Goal: Task Accomplishment & Management: Manage account settings

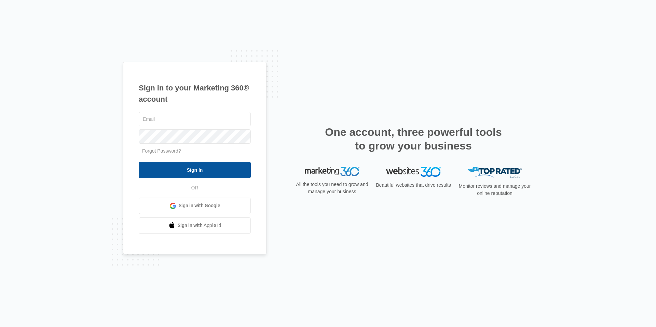
type input "[PERSON_NAME][EMAIL_ADDRESS][DOMAIN_NAME]"
click at [171, 168] on input "Sign In" at bounding box center [195, 170] width 112 height 16
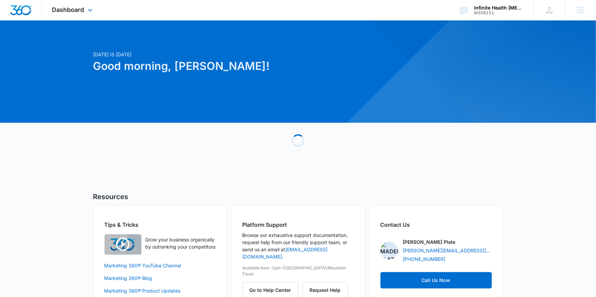
drag, startPoint x: 57, startPoint y: 10, endPoint x: 56, endPoint y: 14, distance: 3.7
click at [57, 10] on span "Dashboard" at bounding box center [68, 9] width 32 height 7
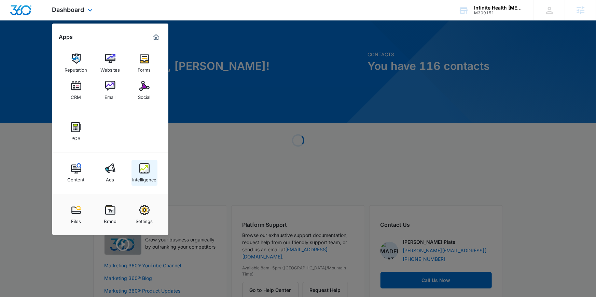
click at [143, 170] on img at bounding box center [144, 169] width 10 height 10
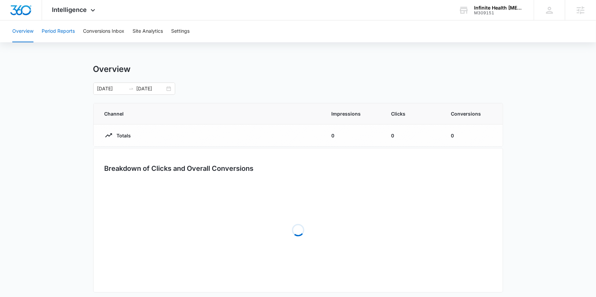
click at [62, 32] on button "Period Reports" at bounding box center [58, 31] width 33 height 22
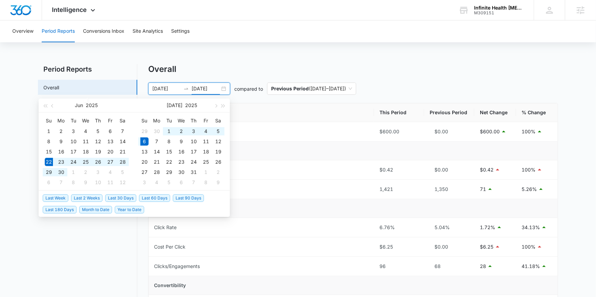
click at [194, 89] on input "07/06/2025" at bounding box center [206, 89] width 28 height 8
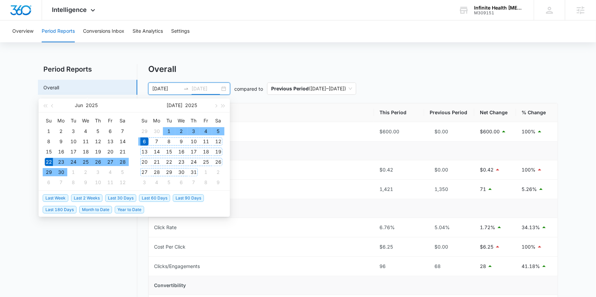
type input "07/06/2025"
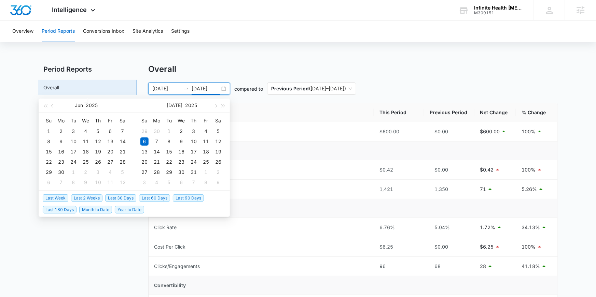
drag, startPoint x: 113, startPoint y: 198, endPoint x: 443, endPoint y: 86, distance: 348.2
click at [114, 197] on span "Last 30 Days" at bounding box center [120, 199] width 31 height 8
type input "08/09/2025"
type input "09/08/2025"
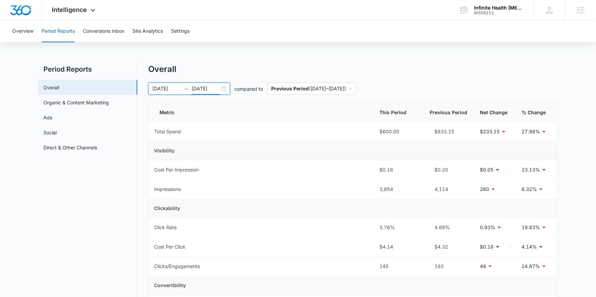
click at [208, 93] on div "08/09/2025 09/08/2025" at bounding box center [189, 89] width 82 height 12
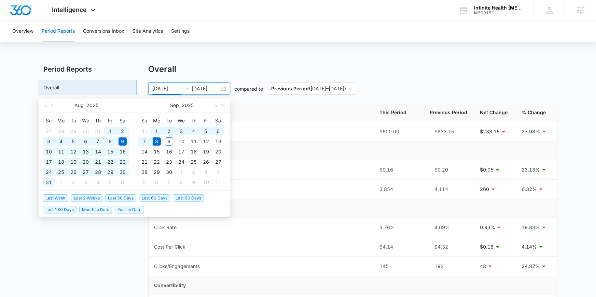
click at [159, 195] on span "Last 60 Days" at bounding box center [154, 199] width 31 height 8
type input "07/10/2025"
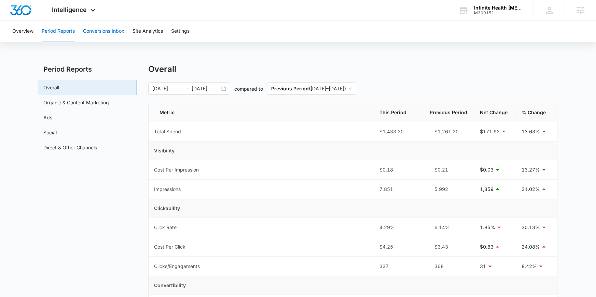
click at [108, 28] on button "Conversions Inbox" at bounding box center [103, 31] width 41 height 22
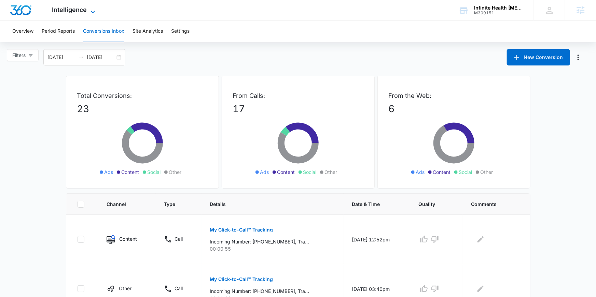
click at [89, 12] on icon at bounding box center [93, 12] width 8 height 8
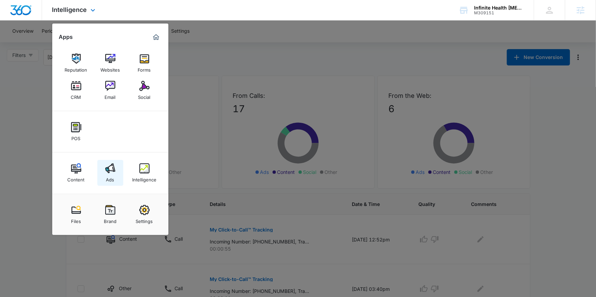
click at [120, 183] on link "Ads" at bounding box center [110, 173] width 26 height 26
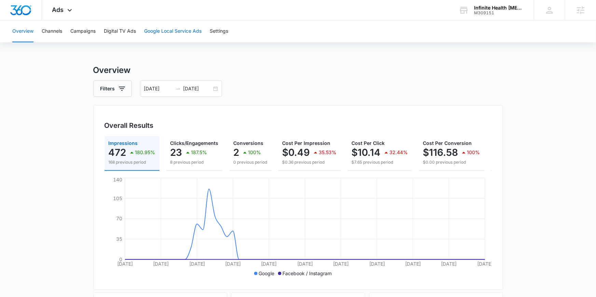
click at [179, 28] on button "Google Local Service Ads" at bounding box center [172, 31] width 57 height 22
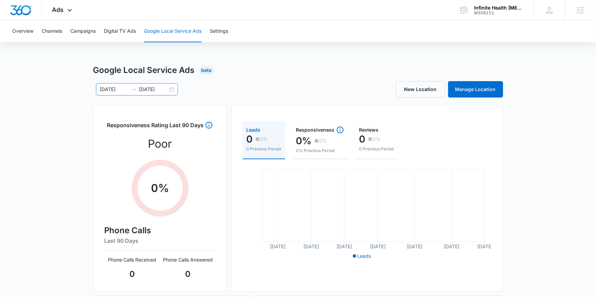
click at [140, 86] on input "09/08/2025" at bounding box center [153, 90] width 28 height 8
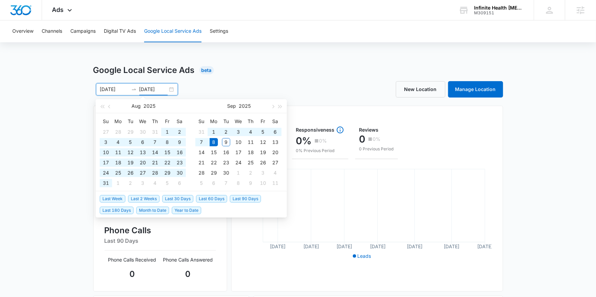
type input "09/08/2025"
drag, startPoint x: 211, startPoint y: 200, endPoint x: 215, endPoint y: 195, distance: 6.3
click at [211, 200] on span "Last 60 Days" at bounding box center [211, 199] width 31 height 8
type input "07/11/2025"
type input "09/09/2025"
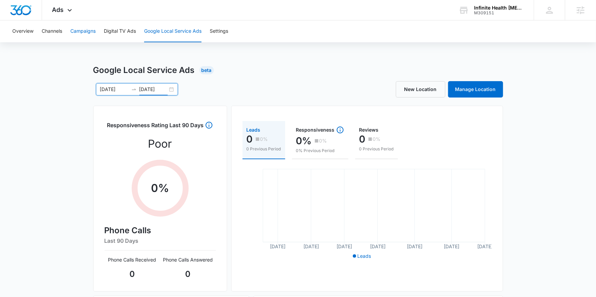
click at [91, 29] on button "Campaigns" at bounding box center [82, 31] width 25 height 22
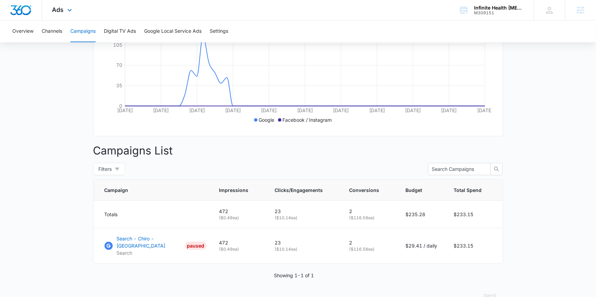
scroll to position [154, 0]
click at [68, 18] on div "Ads Apps Reputation Websites Forms CRM Email Social POS Content Ads Intelligenc…" at bounding box center [63, 10] width 42 height 20
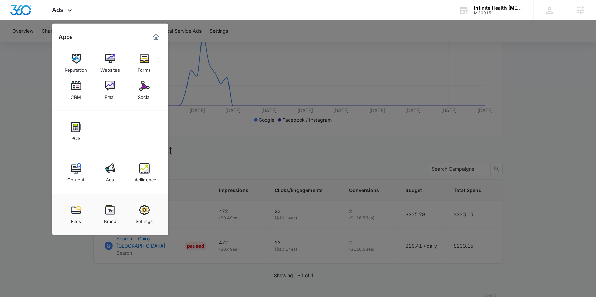
drag, startPoint x: 149, startPoint y: 171, endPoint x: 154, endPoint y: 169, distance: 5.8
click at [149, 171] on img at bounding box center [144, 169] width 10 height 10
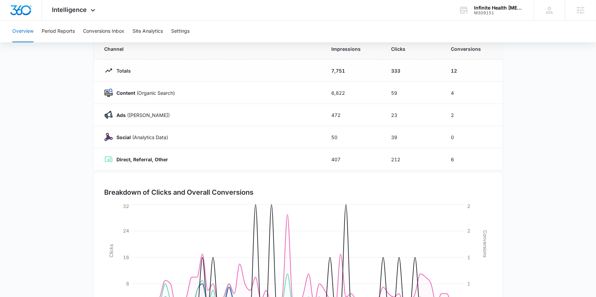
scroll to position [125, 0]
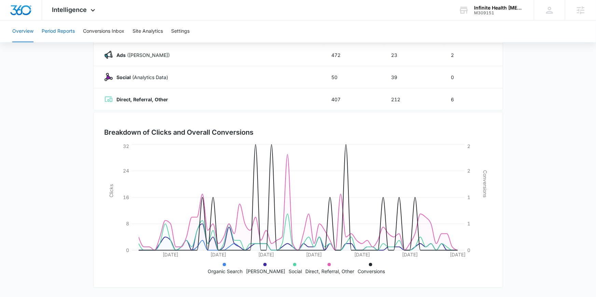
click at [47, 25] on button "Period Reports" at bounding box center [58, 31] width 33 height 22
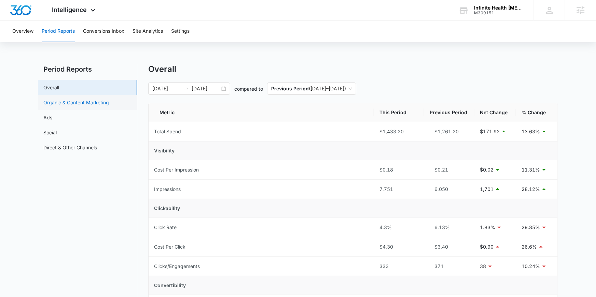
click at [52, 114] on link "Ads" at bounding box center [47, 117] width 9 height 7
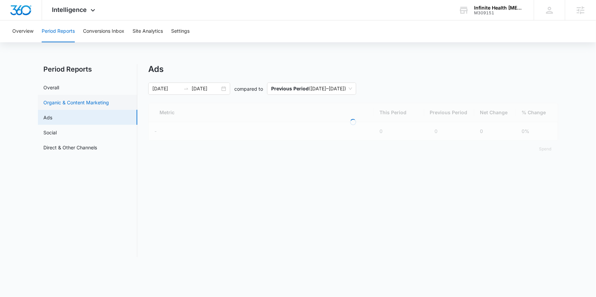
click at [109, 106] on link "Organic & Content Marketing" at bounding box center [76, 102] width 66 height 7
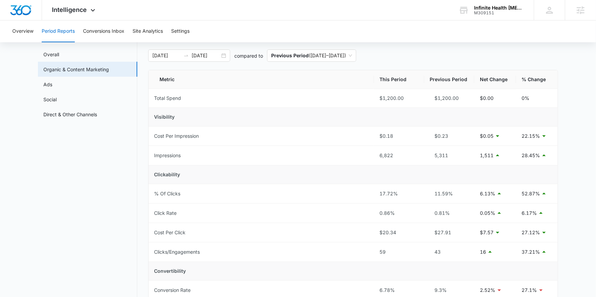
scroll to position [33, 0]
click at [59, 55] on link "Overall" at bounding box center [51, 54] width 16 height 7
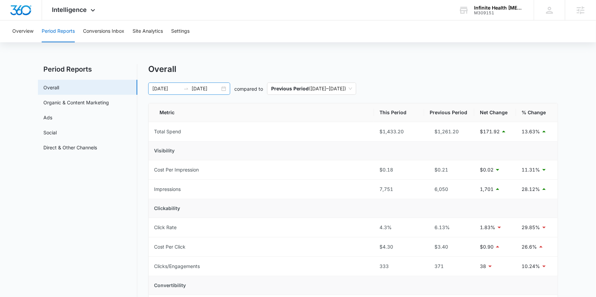
click at [181, 89] on div at bounding box center [186, 88] width 11 height 5
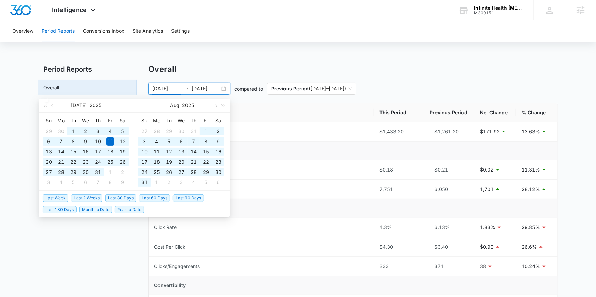
drag, startPoint x: 67, startPoint y: 210, endPoint x: 71, endPoint y: 209, distance: 3.6
click at [67, 210] on span "Last 180 Days" at bounding box center [60, 210] width 34 height 8
type input "03/12/2025"
type input "09/08/2025"
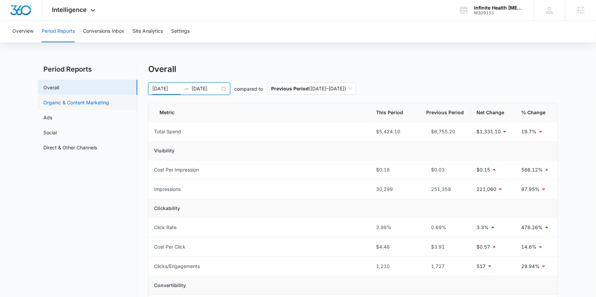
click at [107, 99] on link "Organic & Content Marketing" at bounding box center [76, 102] width 66 height 7
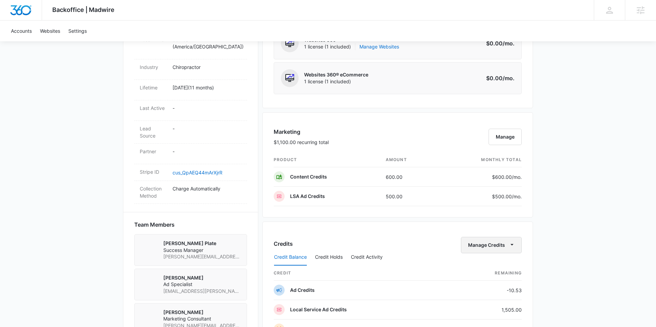
scroll to position [329, 0]
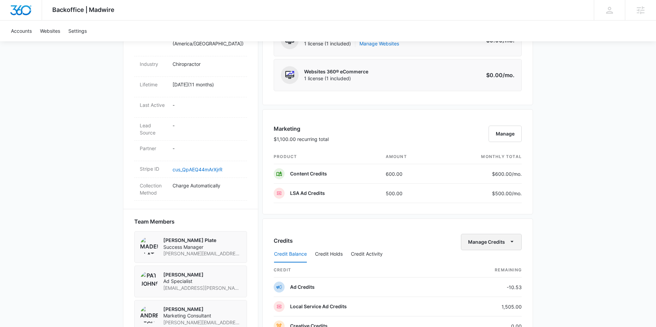
click at [494, 239] on button "Manage Credits" at bounding box center [491, 242] width 61 height 16
click at [496, 260] on button "Transfer Credits" at bounding box center [491, 264] width 60 height 10
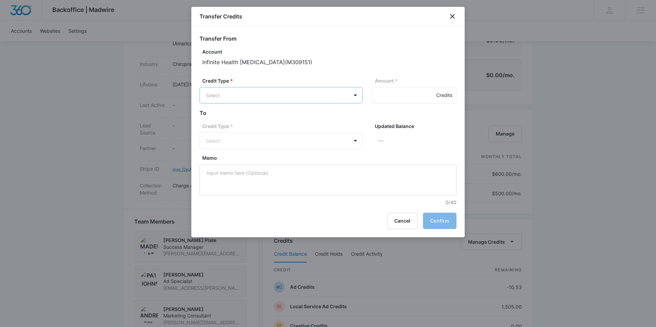
click at [258, 100] on body "Backoffice | Madwire Apps Settings MP [PERSON_NAME] Plate [PERSON_NAME][EMAIL_A…" at bounding box center [328, 141] width 656 height 940
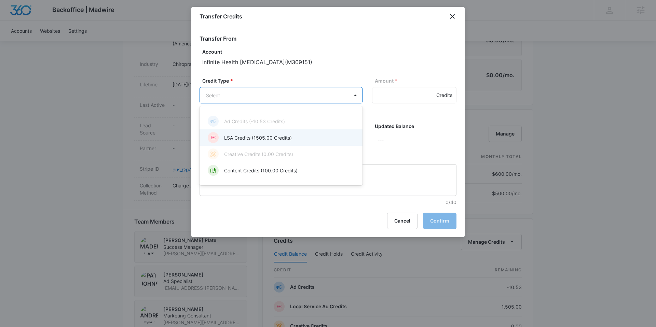
click at [259, 138] on p "LSA Credits (1505.00 Credits)" at bounding box center [258, 137] width 68 height 7
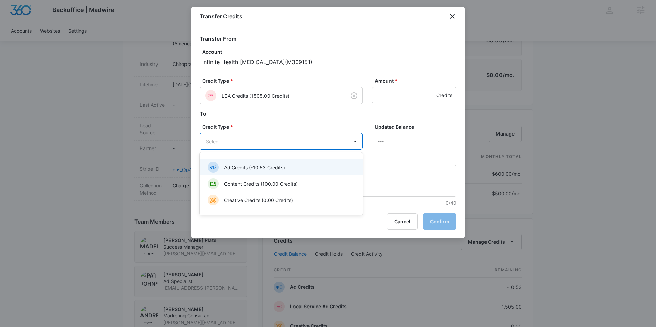
click at [270, 140] on body "Backoffice | Madwire Apps Settings MP [PERSON_NAME] Plate [PERSON_NAME][EMAIL_A…" at bounding box center [328, 141] width 656 height 940
drag, startPoint x: 260, startPoint y: 169, endPoint x: 361, endPoint y: 106, distance: 119.1
click at [260, 169] on p "Ad Credits (-10.53 Credits)" at bounding box center [254, 167] width 61 height 7
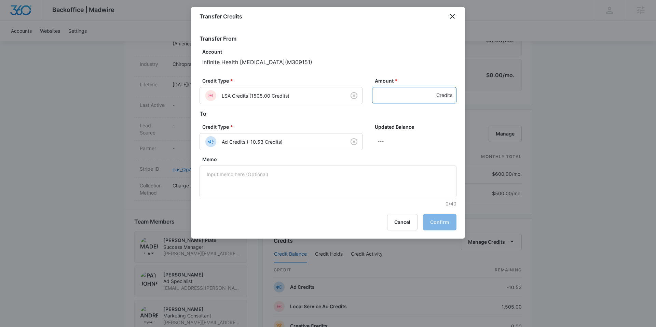
click at [402, 95] on input "Amount *" at bounding box center [414, 95] width 84 height 16
type input "1505"
drag, startPoint x: 434, startPoint y: 133, endPoint x: 437, endPoint y: 176, distance: 43.1
click at [434, 133] on div "Updated Balance 1494.47 Credits" at bounding box center [414, 139] width 84 height 32
click at [444, 223] on button "Confirm" at bounding box center [439, 222] width 33 height 16
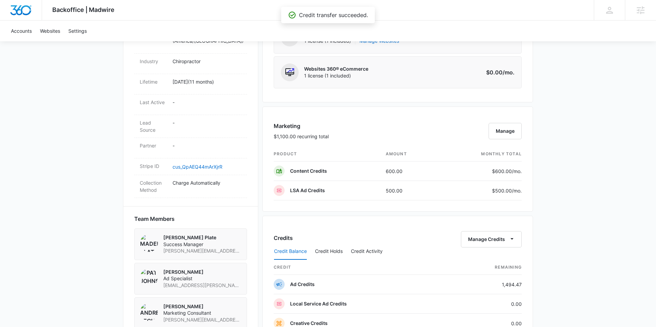
scroll to position [330, 0]
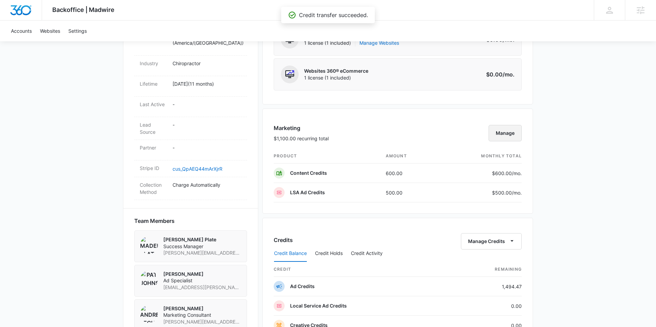
click at [491, 131] on button "Manage" at bounding box center [504, 133] width 33 height 16
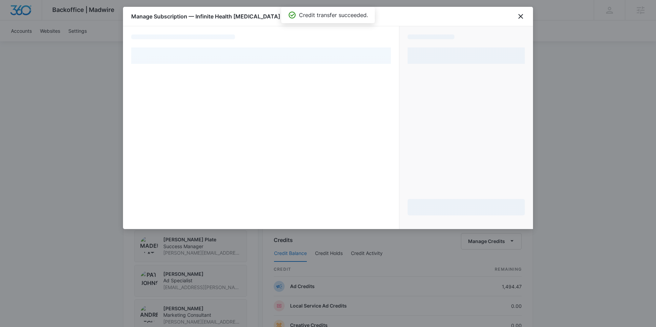
select select "pm_1PxVvbA4n8RTgNjUWxJvLhsT"
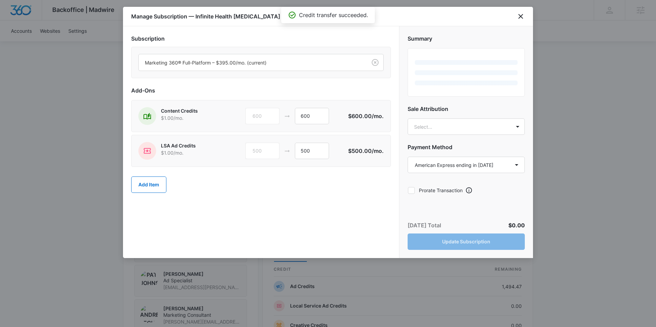
click at [227, 143] on div "LSA Ad Credits $1.00 /mo." at bounding box center [189, 151] width 103 height 18
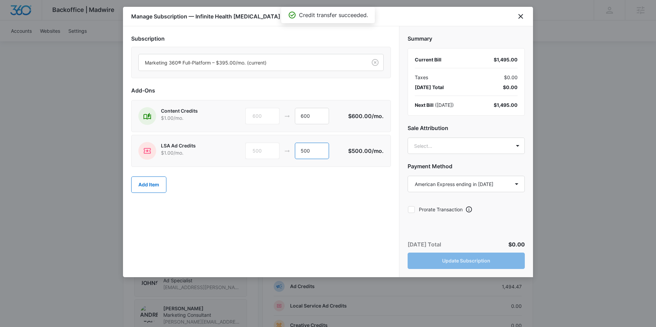
click at [309, 149] on input "500" at bounding box center [312, 151] width 34 height 16
click at [207, 149] on p "$1.00 /mo." at bounding box center [191, 152] width 60 height 7
click at [210, 63] on div at bounding box center [251, 62] width 213 height 9
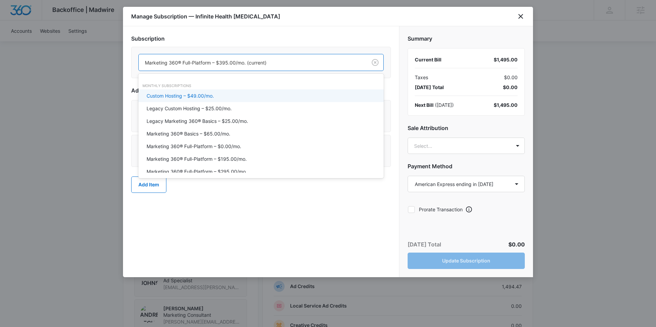
click at [210, 63] on div at bounding box center [251, 62] width 213 height 9
click at [237, 63] on div at bounding box center [251, 62] width 213 height 9
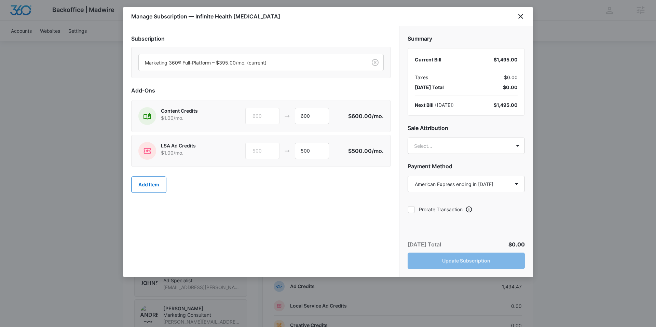
click at [279, 218] on div "Subscription Marketing 360® Full-Platform – $395.00/mo. (current) Add-Ons Conte…" at bounding box center [261, 151] width 276 height 251
click at [143, 186] on button "Add Item" at bounding box center [148, 185] width 35 height 16
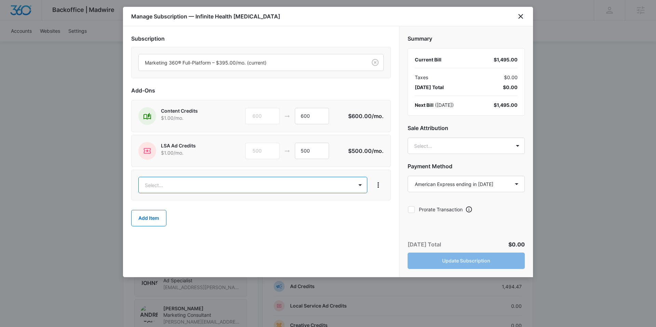
click at [252, 178] on body "Backoffice | Madwire Apps Settings MP Madeline Plate madeline.plate@madwire.com…" at bounding box center [328, 140] width 656 height 940
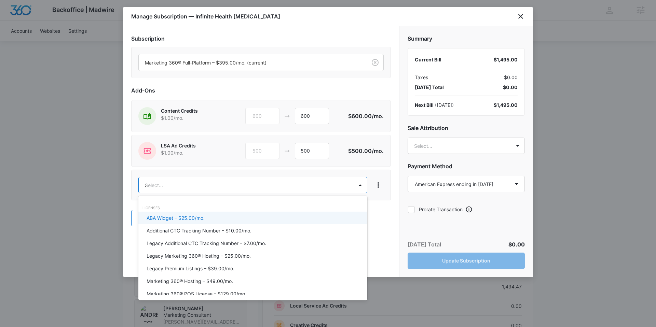
type input "ad"
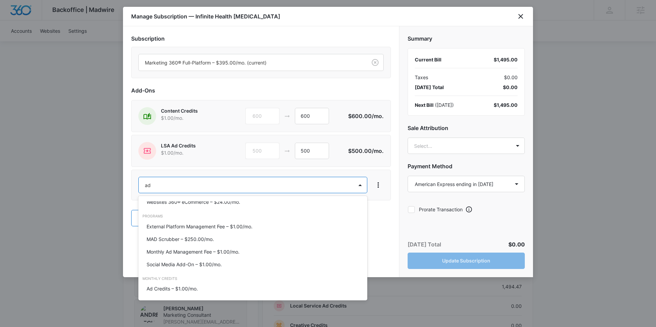
scroll to position [71, 0]
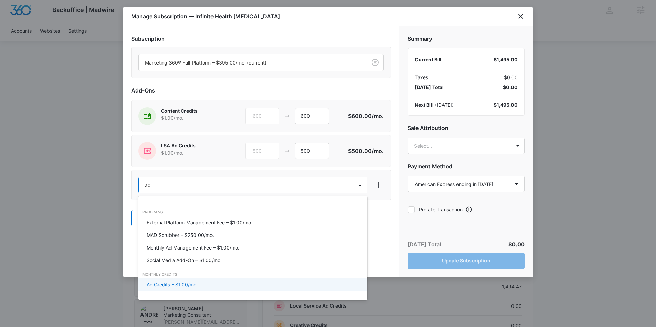
drag, startPoint x: 194, startPoint y: 289, endPoint x: 209, endPoint y: 279, distance: 17.8
click at [194, 289] on div "Ad Credits – $1.00/mo." at bounding box center [252, 284] width 229 height 13
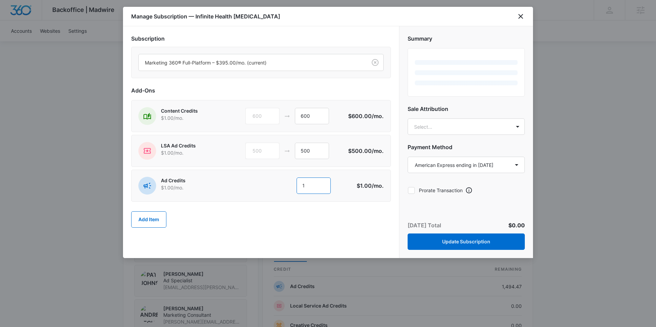
drag, startPoint x: 316, startPoint y: 186, endPoint x: 265, endPoint y: 186, distance: 50.9
click at [265, 186] on div "1 1" at bounding box center [299, 186] width 104 height 16
type input "500"
click at [249, 154] on div "500" at bounding box center [262, 151] width 34 height 16
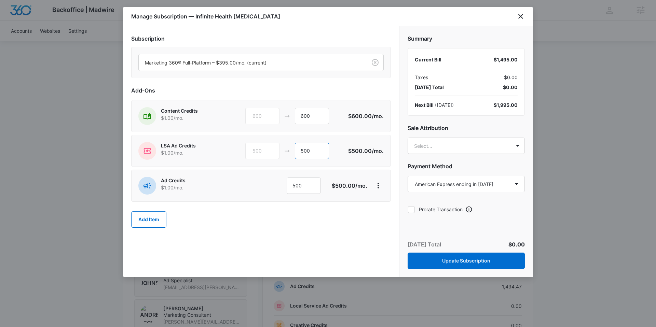
drag, startPoint x: 321, startPoint y: 152, endPoint x: 280, endPoint y: 152, distance: 40.3
click at [280, 152] on div "500 500" at bounding box center [296, 151] width 103 height 16
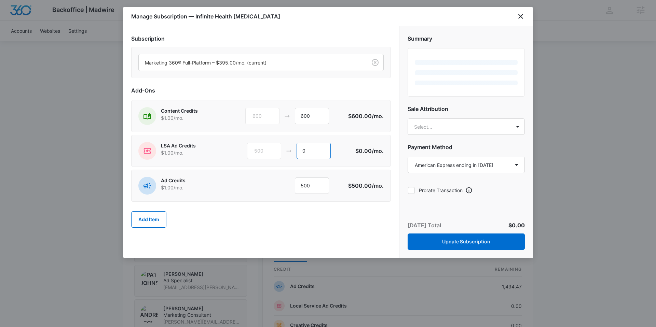
type input "0"
click at [340, 228] on div "Add Item" at bounding box center [261, 220] width 260 height 30
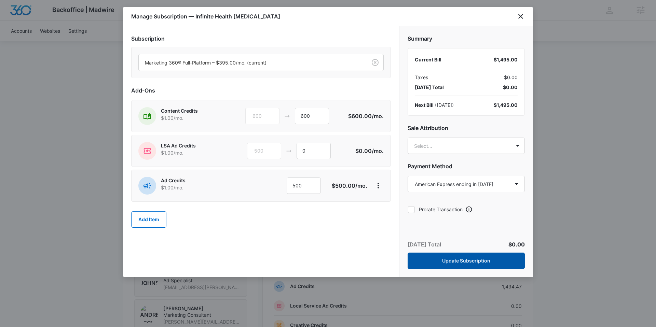
click at [493, 258] on button "Update Subscription" at bounding box center [465, 261] width 117 height 16
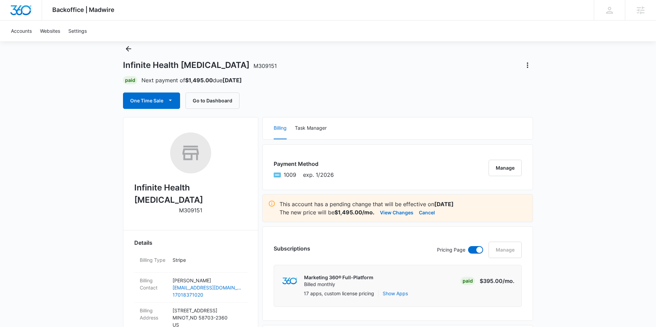
scroll to position [0, 0]
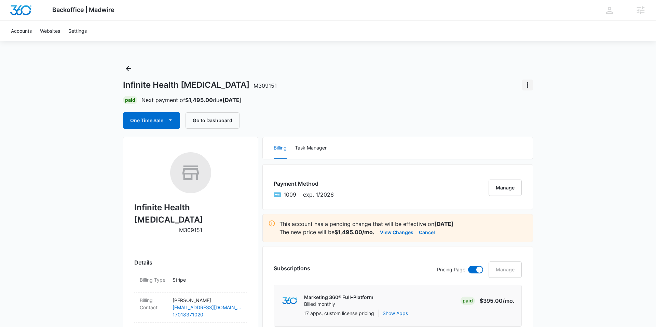
click at [522, 82] on button "Actions" at bounding box center [527, 85] width 11 height 11
click at [435, 73] on div "Infinite Health Chiropractic M309151 Paid Next payment of $1,495.00 due Sep 10 …" at bounding box center [328, 96] width 410 height 66
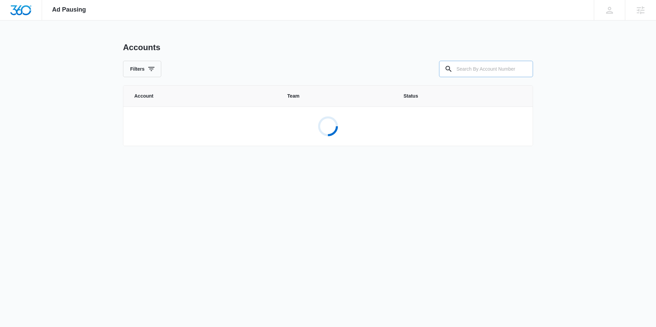
click at [460, 68] on input "text" at bounding box center [486, 69] width 94 height 16
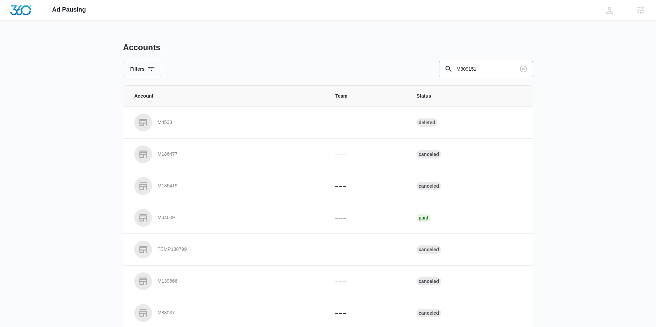
type input "M309151"
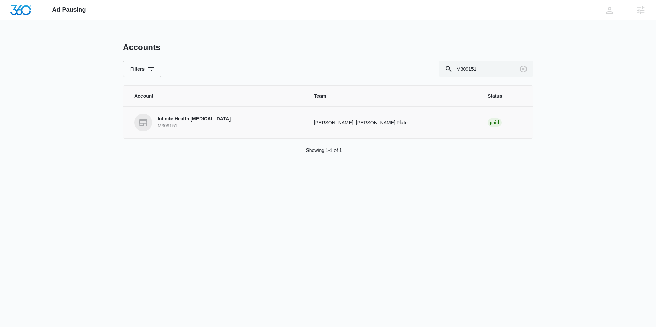
click at [209, 121] on p "Infinite Health Chiropractic" at bounding box center [193, 119] width 73 height 7
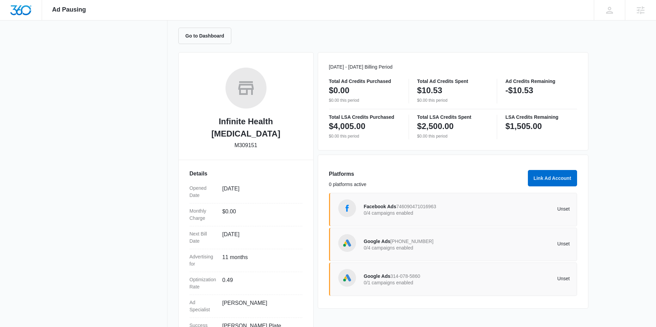
scroll to position [84, 0]
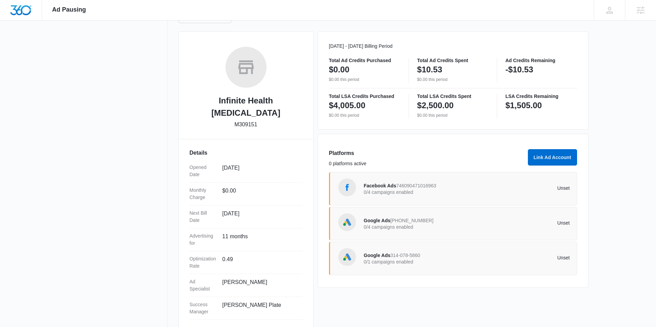
click at [416, 255] on span "314-078-5860" at bounding box center [405, 255] width 30 height 5
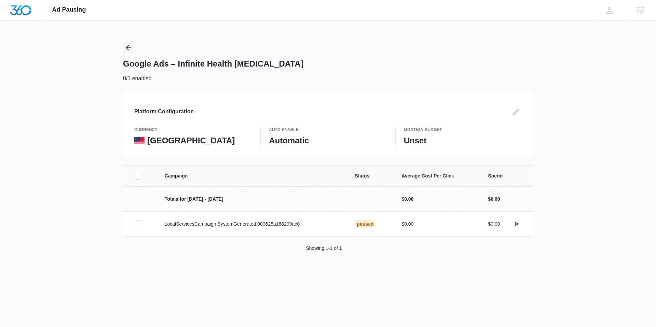
click at [129, 47] on icon "Back" at bounding box center [128, 48] width 8 height 8
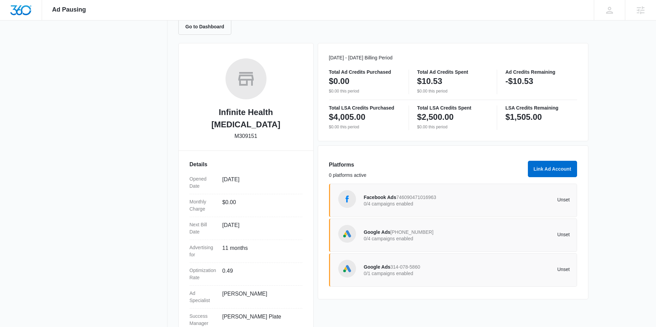
scroll to position [74, 0]
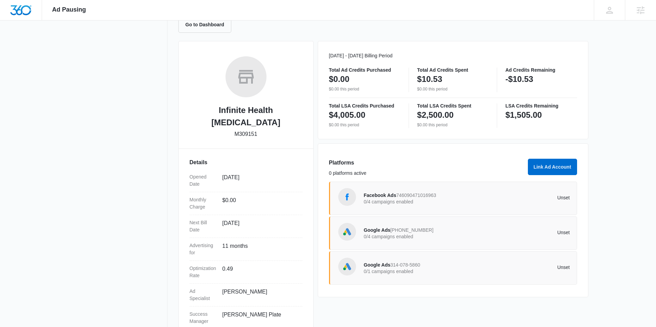
click at [487, 267] on p "Unset" at bounding box center [517, 267] width 103 height 5
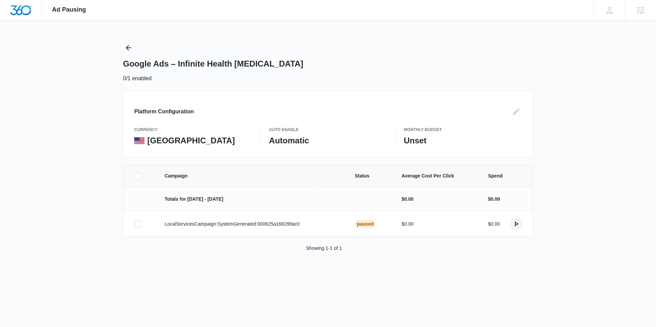
click at [514, 219] on button "actions.activate" at bounding box center [516, 224] width 11 height 11
click at [513, 222] on icon "actions.activate" at bounding box center [516, 224] width 8 height 8
click at [512, 226] on icon "actions.activate" at bounding box center [516, 224] width 8 height 8
click at [514, 223] on icon "actions.activate" at bounding box center [516, 224] width 8 height 8
click at [509, 223] on div "$0.00" at bounding box center [505, 224] width 34 height 11
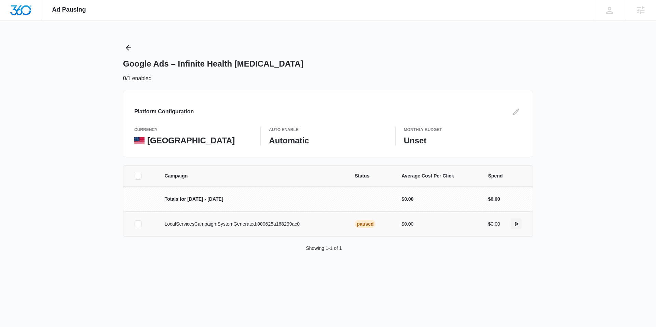
click at [511, 224] on button "actions.activate" at bounding box center [516, 224] width 11 height 11
click at [131, 46] on icon "Back" at bounding box center [128, 48] width 8 height 8
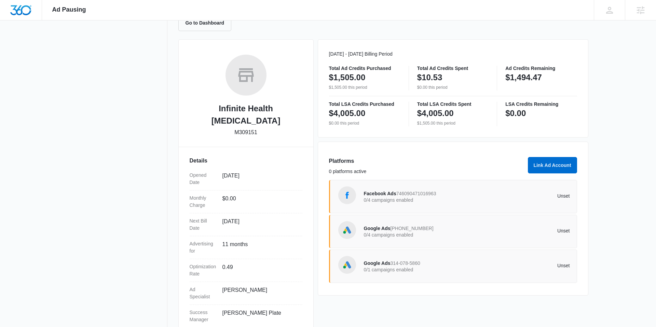
scroll to position [84, 0]
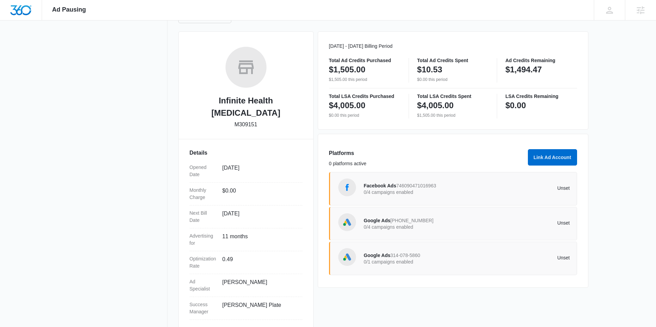
click at [419, 266] on div "Google Ads 314-078-5860 0/1 campaigns enabled Unset" at bounding box center [467, 258] width 206 height 19
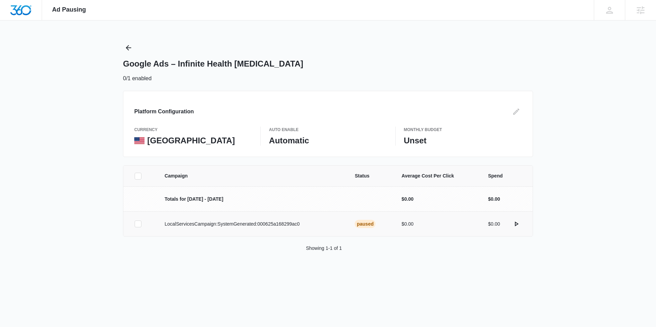
click at [516, 226] on icon "actions.activate" at bounding box center [516, 224] width 8 height 8
click at [514, 224] on icon "actions.activate" at bounding box center [516, 224] width 8 height 8
click at [130, 46] on icon "Back" at bounding box center [128, 48] width 8 height 8
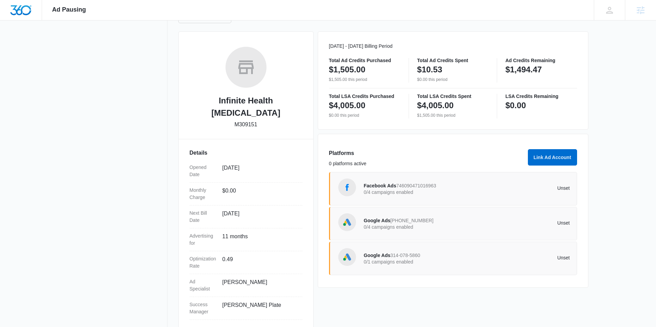
scroll to position [83, 0]
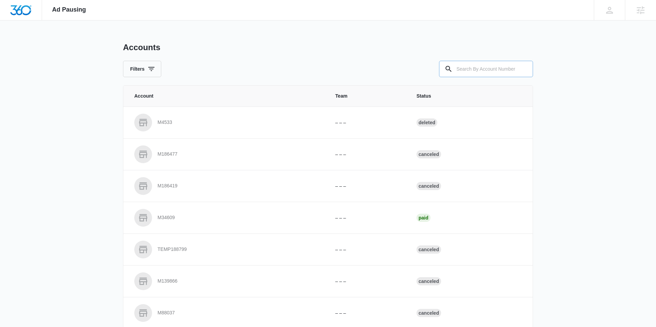
click at [476, 73] on input "text" at bounding box center [486, 69] width 94 height 16
type input "M309151"
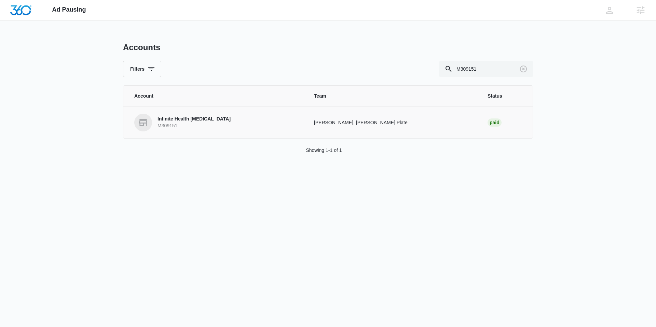
click at [197, 122] on p "Infinite Health [MEDICAL_DATA]" at bounding box center [193, 119] width 73 height 7
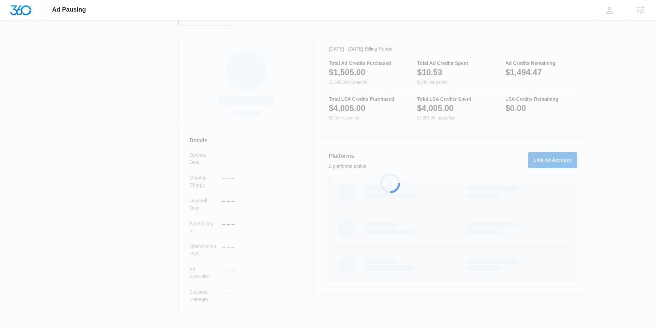
scroll to position [84, 0]
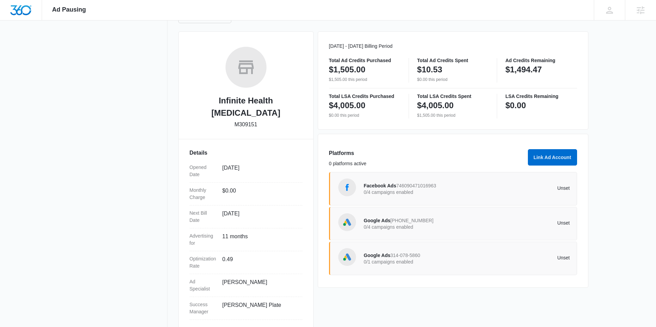
click at [523, 259] on p "Unset" at bounding box center [517, 257] width 103 height 5
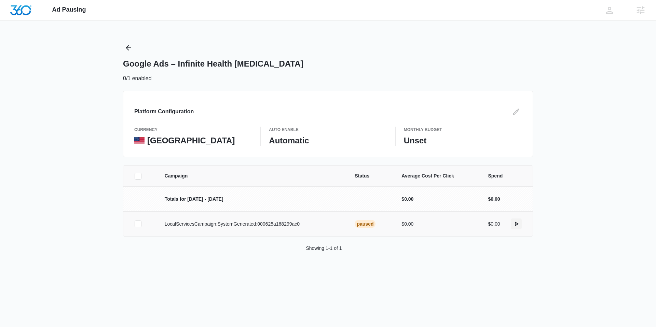
click at [514, 223] on icon "actions.activate" at bounding box center [516, 224] width 8 height 8
click at [129, 47] on icon "Back" at bounding box center [128, 47] width 5 height 5
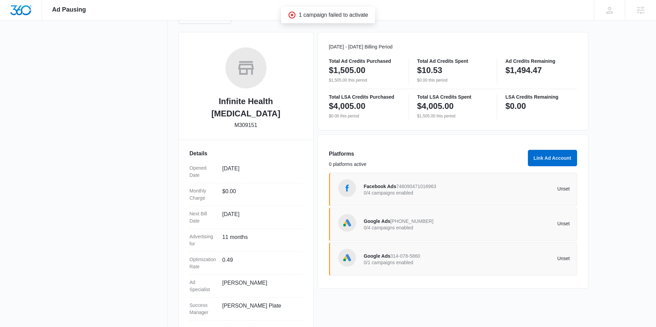
scroll to position [84, 0]
click at [392, 245] on div "Google Ads 314-078-5860 0/1 campaigns enabled Unset" at bounding box center [453, 258] width 248 height 33
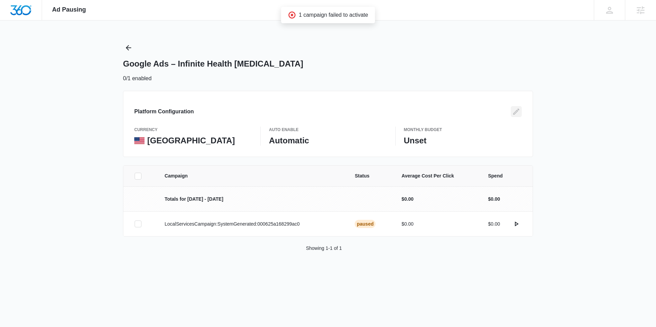
click at [516, 108] on icon "Edit" at bounding box center [516, 112] width 8 height 8
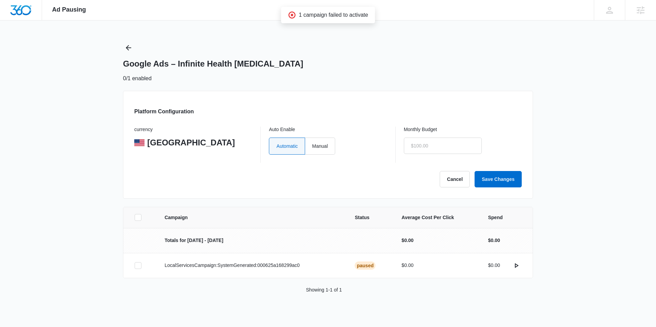
type input "$0.00"
click at [132, 46] on icon "Back" at bounding box center [128, 48] width 8 height 8
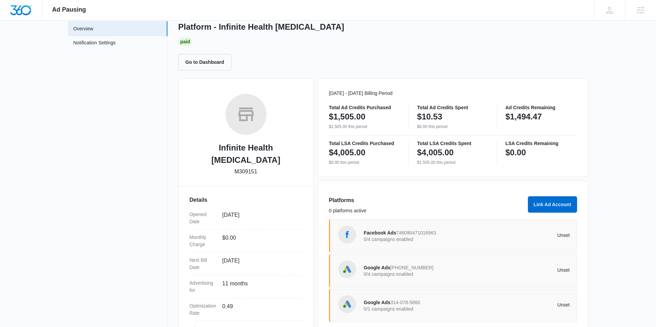
scroll to position [84, 0]
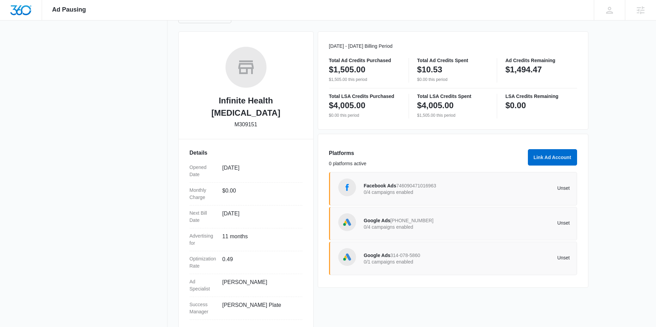
click at [425, 225] on p "0/4 campaigns enabled" at bounding box center [415, 227] width 103 height 5
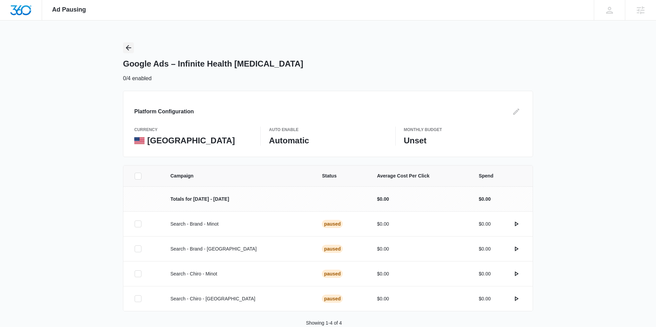
click at [128, 48] on icon "Back" at bounding box center [128, 47] width 5 height 5
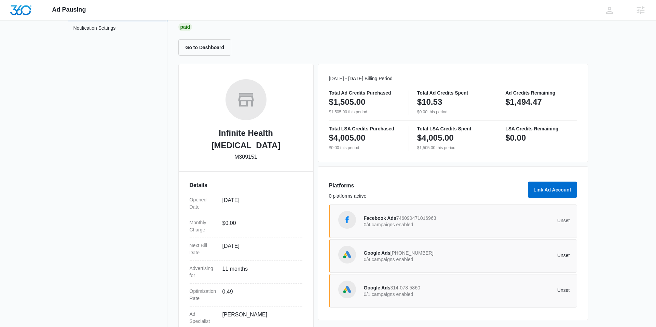
scroll to position [84, 0]
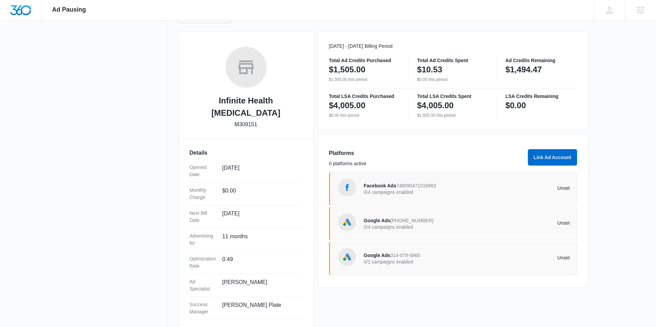
click at [520, 249] on div "Google Ads 314-078-5860 0/1 campaigns enabled Unset" at bounding box center [467, 258] width 206 height 19
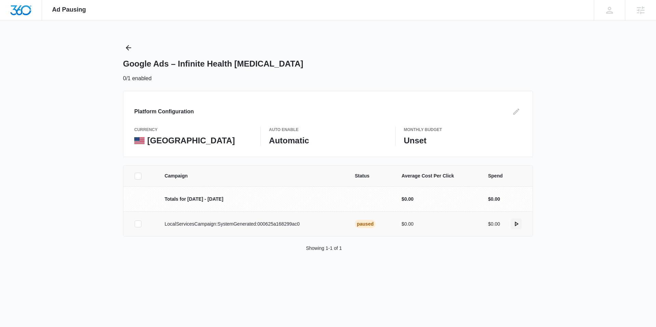
click at [513, 223] on icon "actions.activate" at bounding box center [516, 224] width 8 height 8
click at [134, 45] on div "Google Ads – Infinite Health Chiropractic 0/1 enabled" at bounding box center [328, 62] width 410 height 40
click at [132, 45] on icon "Back" at bounding box center [128, 48] width 8 height 8
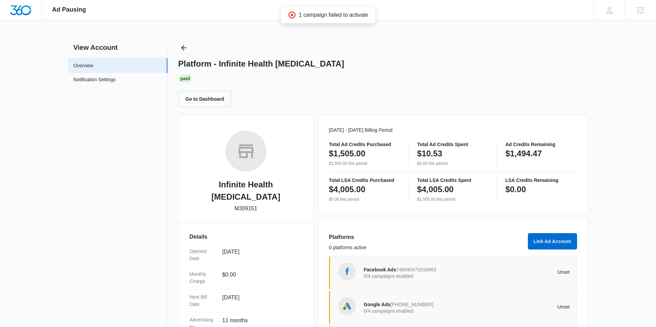
scroll to position [32, 0]
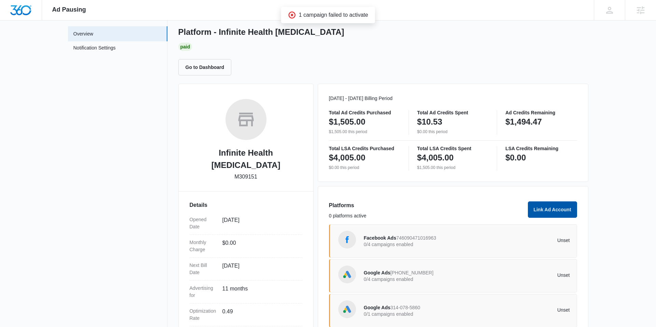
click at [547, 206] on button "Link Ad Account" at bounding box center [552, 209] width 49 height 16
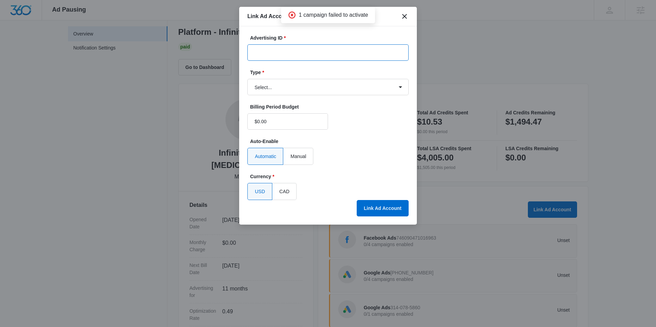
click at [293, 50] on input "Advertising ID *" at bounding box center [327, 52] width 161 height 16
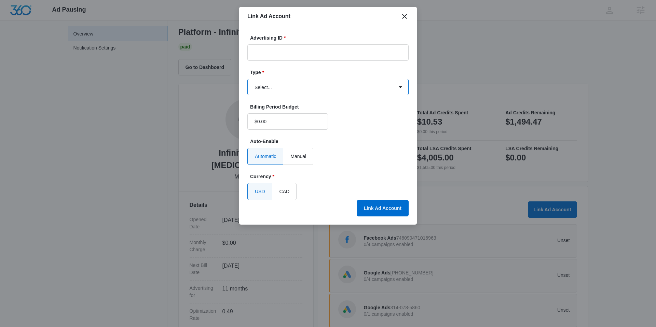
click at [300, 87] on select "Select... Bing Ads Facebook Ads Google Ads" at bounding box center [327, 87] width 161 height 16
select select "google"
click at [247, 79] on select "Select... Bing Ads Facebook Ads Google Ads" at bounding box center [327, 87] width 161 height 16
click at [291, 57] on input "Advertising ID *" at bounding box center [327, 52] width 161 height 16
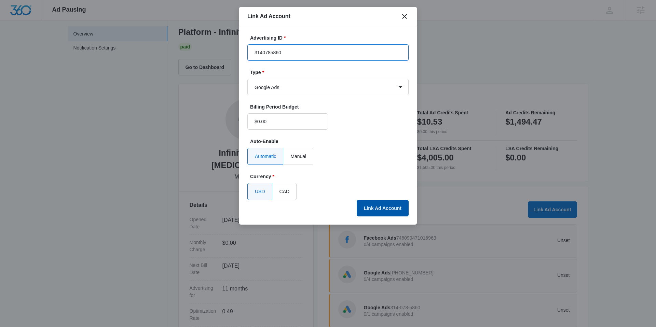
type input "3140785860"
click at [385, 207] on button "Link Ad Account" at bounding box center [383, 208] width 52 height 16
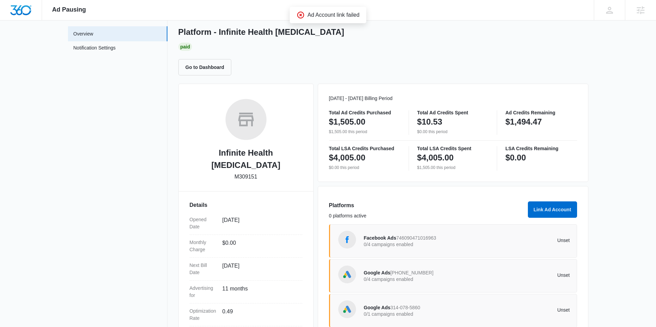
scroll to position [84, 0]
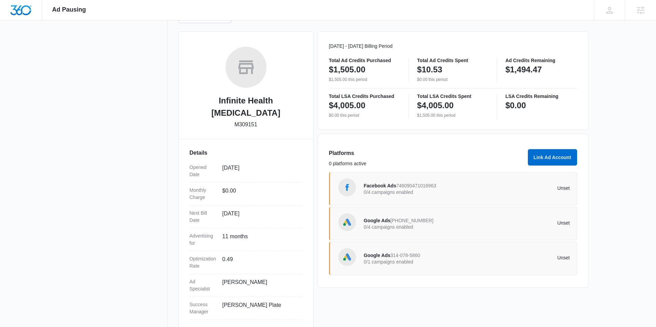
click at [561, 259] on p "Unset" at bounding box center [517, 257] width 103 height 5
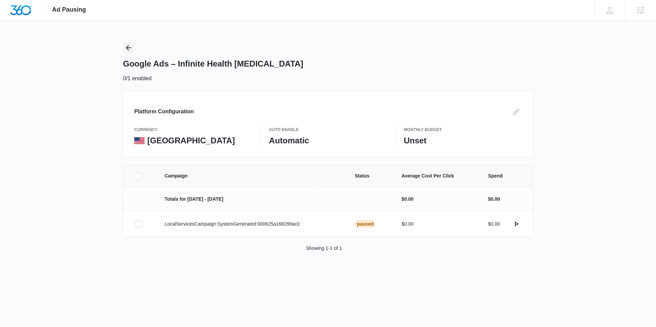
click at [124, 49] on button "Back" at bounding box center [128, 47] width 11 height 11
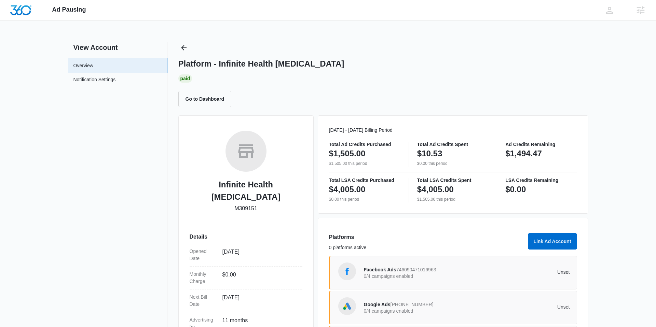
scroll to position [84, 0]
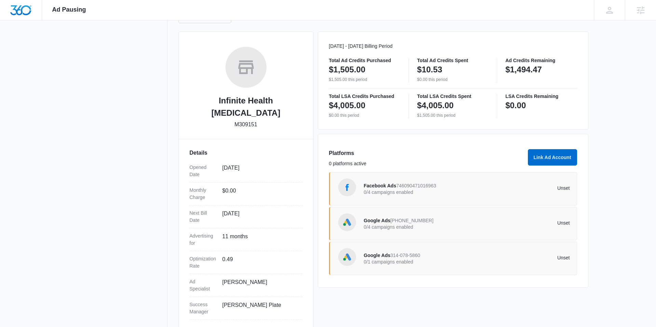
click at [518, 262] on div "Google Ads 314-078-5860 0/1 campaigns enabled Unset" at bounding box center [467, 258] width 206 height 19
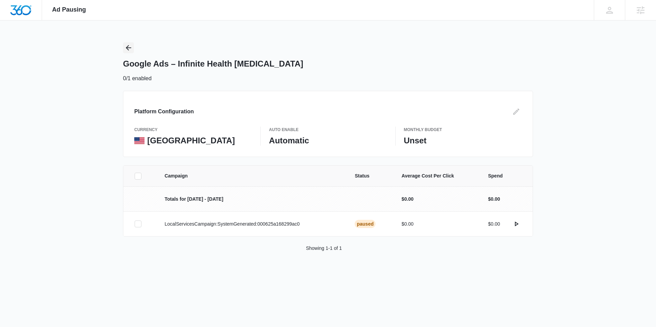
click at [130, 45] on icon "Back" at bounding box center [128, 48] width 8 height 8
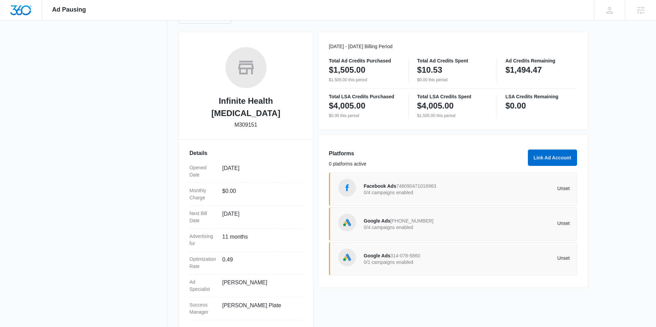
scroll to position [84, 0]
click at [384, 253] on span "Google Ads" at bounding box center [377, 255] width 27 height 5
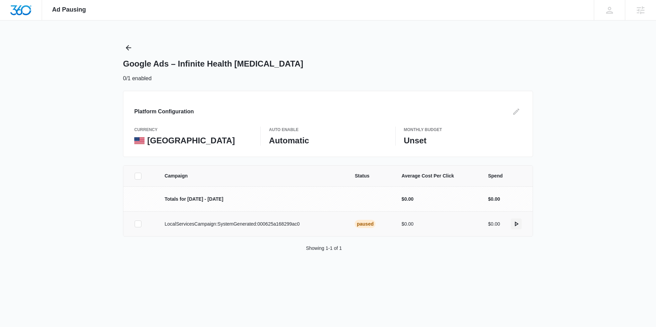
click at [517, 225] on icon "actions.activate" at bounding box center [516, 224] width 8 height 8
click at [128, 50] on icon "Back" at bounding box center [128, 48] width 8 height 8
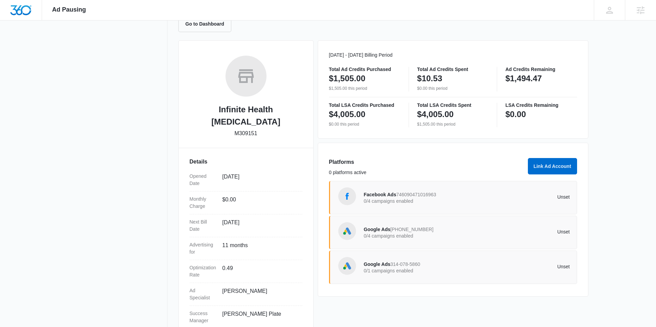
scroll to position [84, 0]
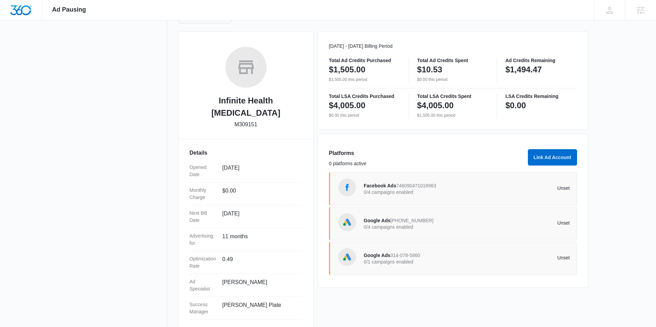
click at [448, 223] on div "Google Ads 259-916-4270 0/4 campaigns enabled" at bounding box center [415, 224] width 103 height 14
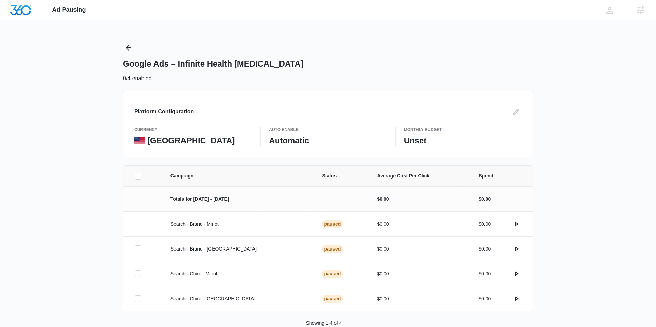
scroll to position [16, 0]
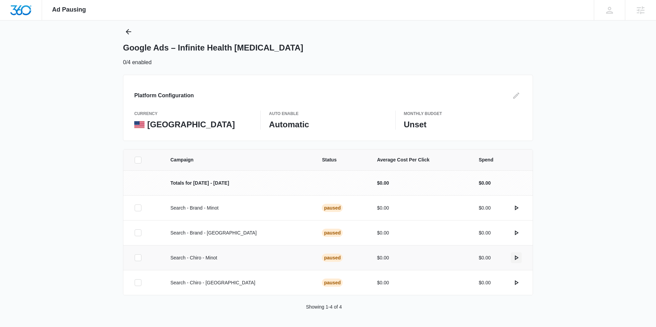
click at [516, 257] on icon "actions.activate" at bounding box center [516, 258] width 8 height 8
click at [518, 279] on icon "actions.activate" at bounding box center [516, 283] width 8 height 8
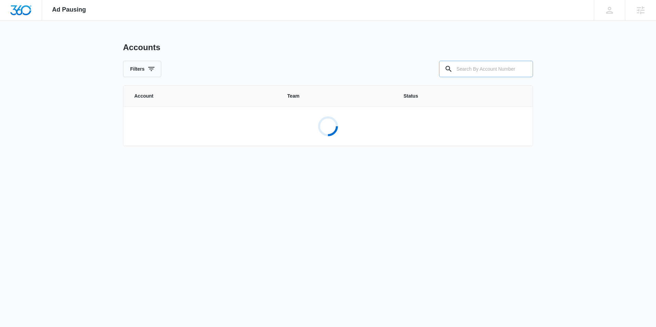
click at [466, 67] on input "text" at bounding box center [486, 69] width 94 height 16
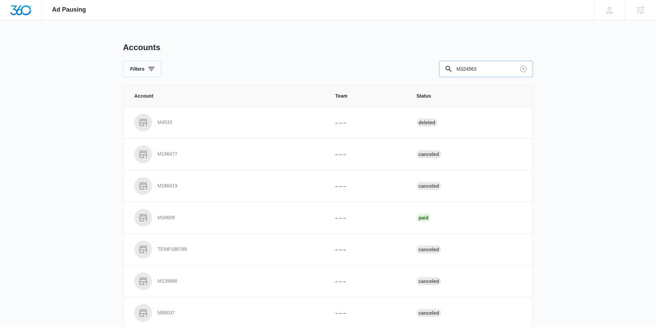
type input "M324563"
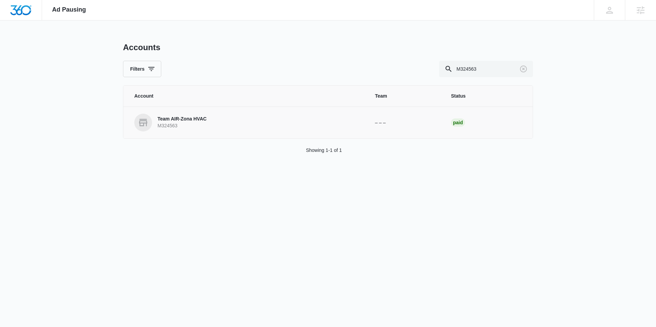
click at [184, 121] on p "Team AIR-Zona HVAC" at bounding box center [181, 119] width 49 height 7
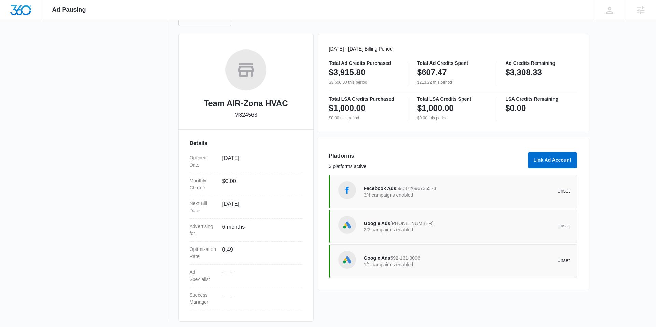
scroll to position [84, 0]
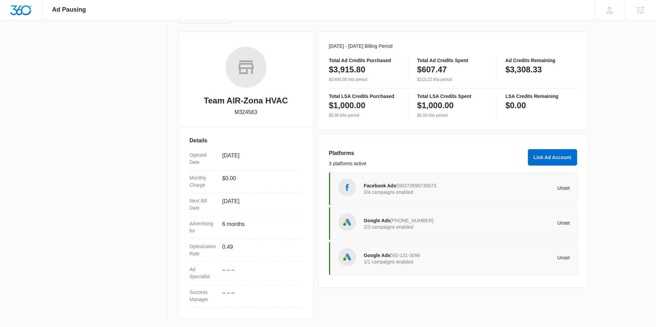
click at [444, 252] on div "Google Ads 592-131-3096 1/1 campaigns enabled" at bounding box center [415, 258] width 103 height 14
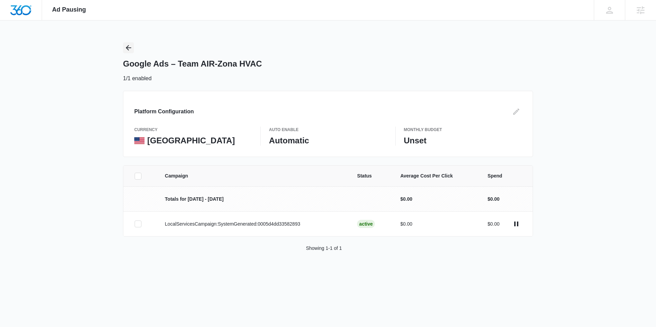
click at [126, 46] on icon "Back" at bounding box center [128, 48] width 8 height 8
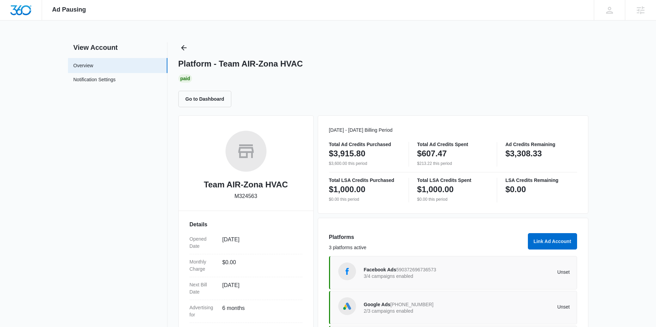
scroll to position [73, 0]
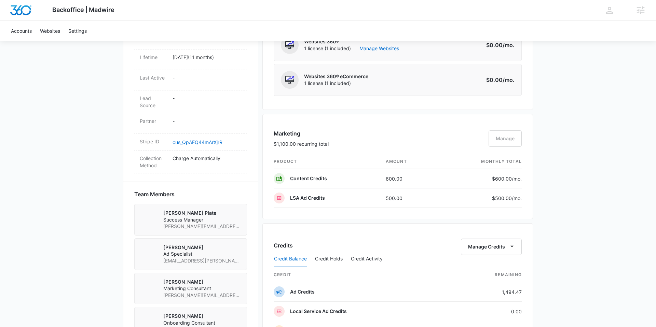
scroll to position [359, 0]
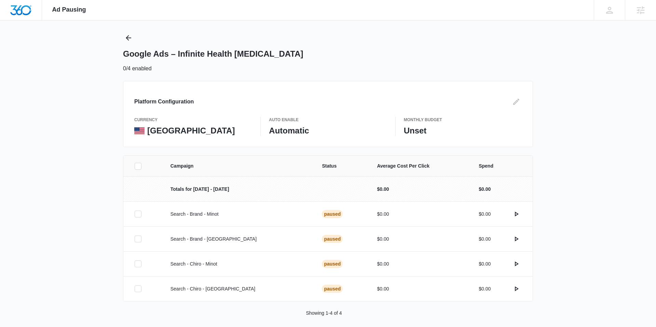
scroll to position [16, 0]
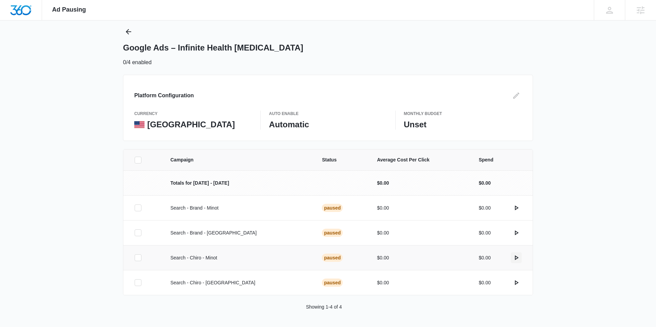
click at [516, 258] on icon "actions.activate" at bounding box center [516, 258] width 8 height 8
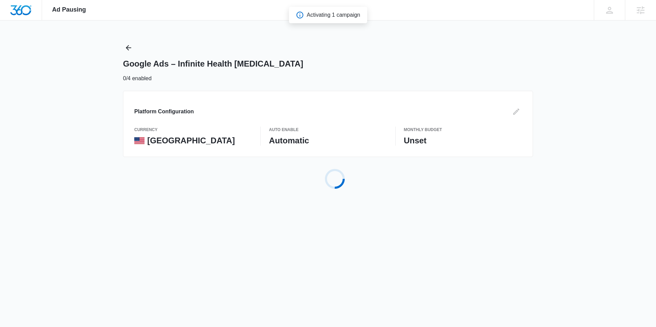
scroll to position [0, 0]
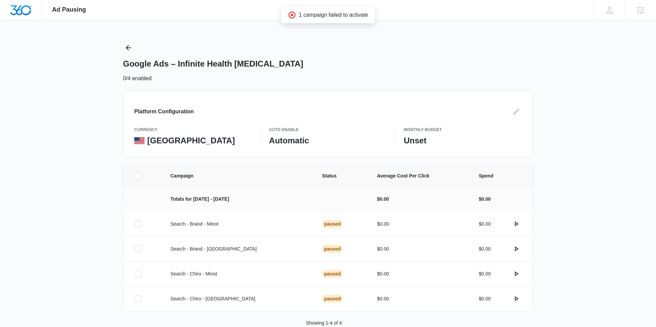
click at [126, 42] on div "Ad Pausing Apps Reputation Websites Forms CRM Email Social POS Content Ads Inte…" at bounding box center [328, 163] width 656 height 327
click at [130, 47] on icon "Back" at bounding box center [128, 48] width 8 height 8
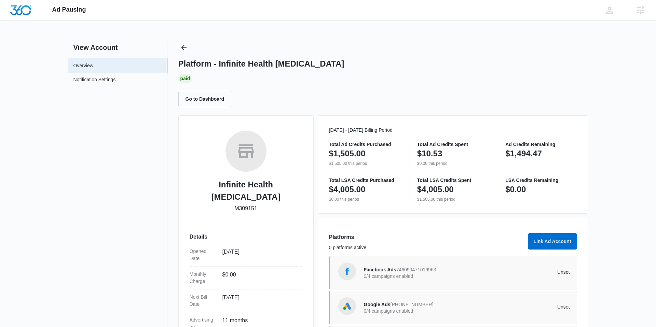
scroll to position [1, 0]
click at [182, 98] on button "Go to Dashboard" at bounding box center [204, 98] width 53 height 16
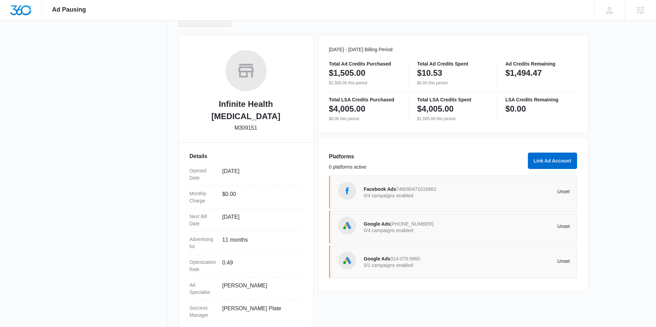
scroll to position [84, 0]
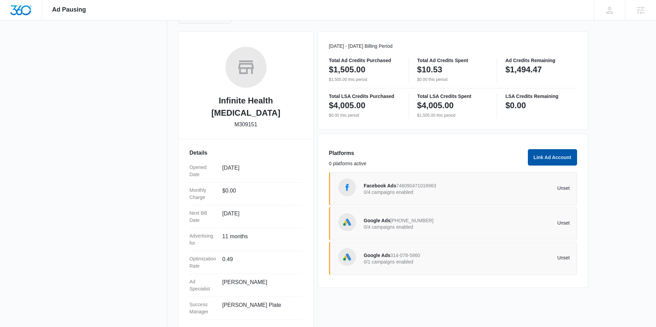
click at [543, 160] on button "Link Ad Account" at bounding box center [552, 157] width 49 height 16
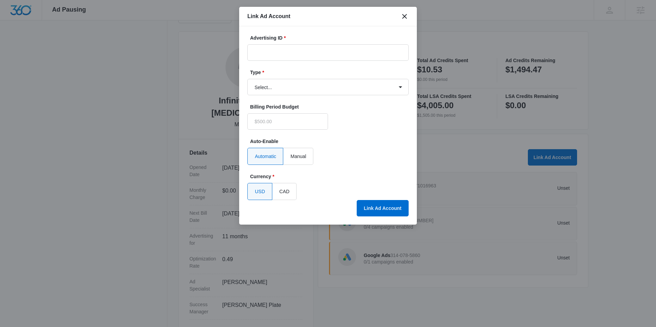
type input "$0.00"
click at [403, 16] on icon "close" at bounding box center [404, 16] width 8 height 8
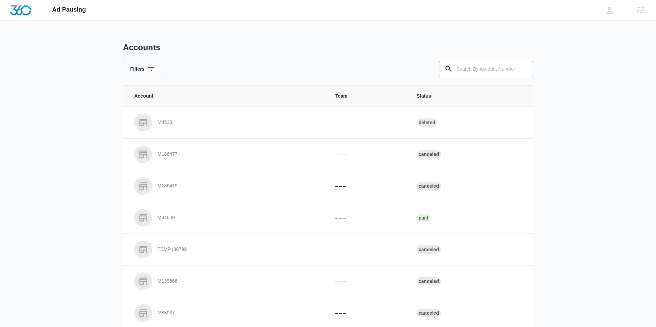
click at [468, 66] on input "text" at bounding box center [486, 69] width 94 height 16
type input "M331356"
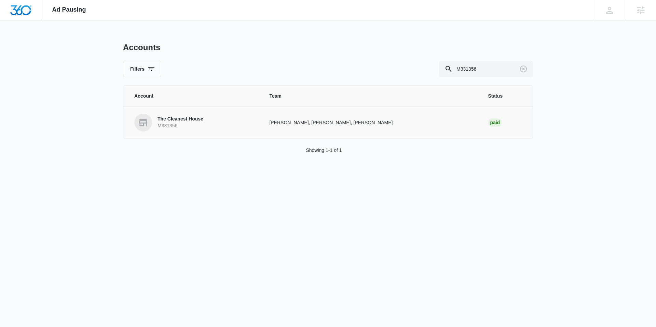
click at [194, 122] on p "The Cleanest House" at bounding box center [180, 119] width 46 height 7
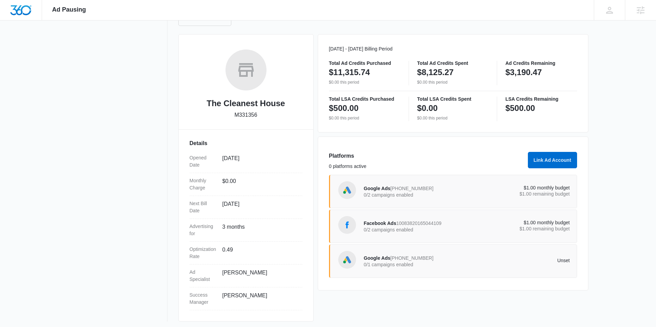
scroll to position [84, 0]
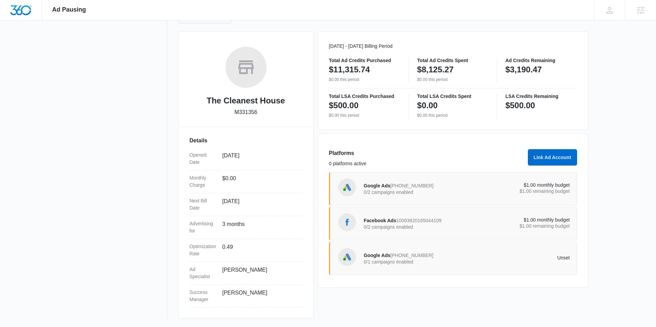
click at [419, 256] on span "[PHONE_NUMBER]" at bounding box center [411, 255] width 43 height 5
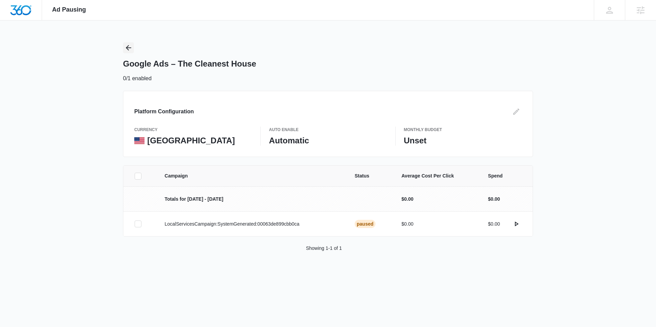
click at [132, 45] on icon "Back" at bounding box center [128, 48] width 8 height 8
